Goal: Task Accomplishment & Management: Manage account settings

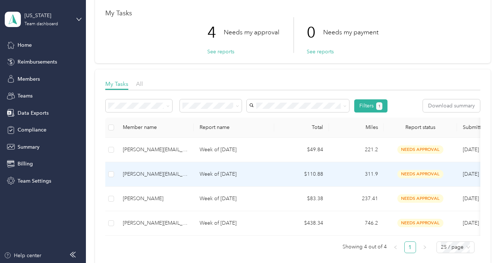
scroll to position [38, 0]
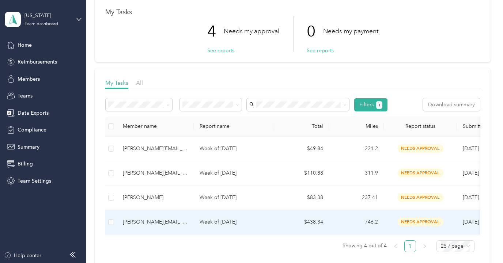
click at [177, 224] on div "[PERSON_NAME][EMAIL_ADDRESS][PERSON_NAME][DOMAIN_NAME]" at bounding box center [155, 222] width 65 height 8
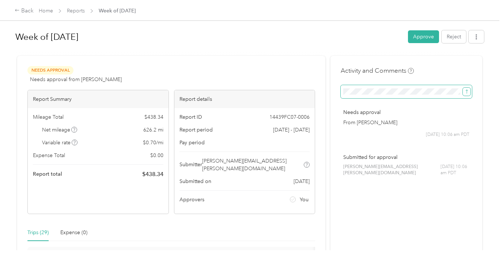
click at [468, 94] on icon "submit" at bounding box center [466, 91] width 5 height 5
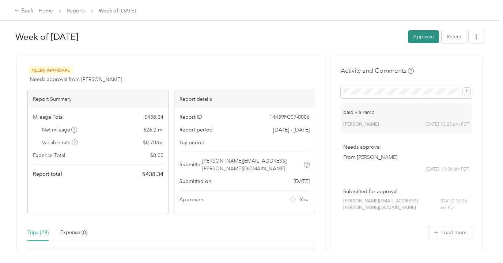
click at [430, 39] on button "Approve" at bounding box center [423, 36] width 31 height 13
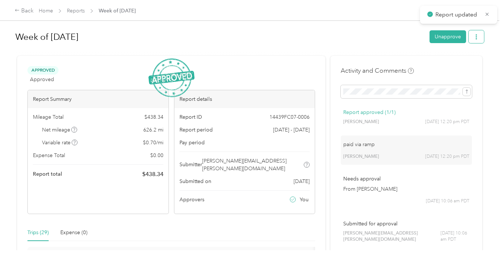
click at [479, 38] on icon "button" at bounding box center [476, 36] width 5 height 5
click at [455, 64] on span "Download" at bounding box center [459, 64] width 24 height 8
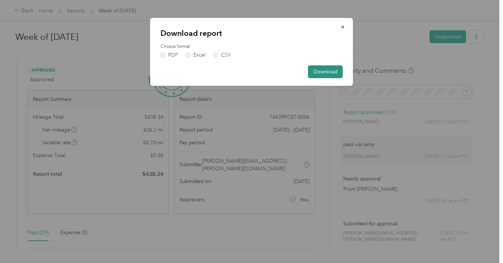
click at [329, 70] on button "Download" at bounding box center [325, 71] width 35 height 13
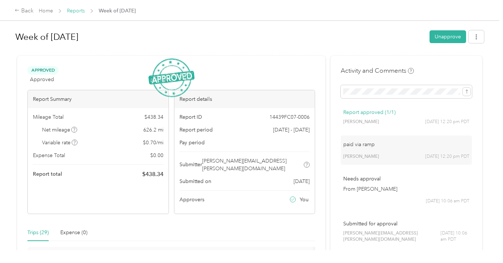
click at [81, 9] on link "Reports" at bounding box center [76, 11] width 18 height 6
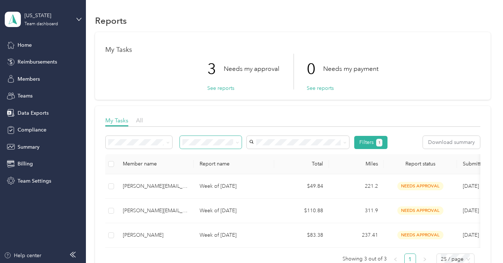
scroll to position [50, 0]
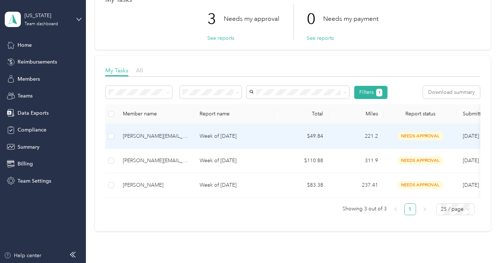
click at [217, 138] on p "Week of [DATE]" at bounding box center [234, 136] width 69 height 8
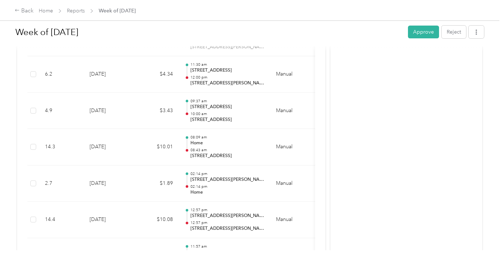
scroll to position [617, 0]
